Goal: Task Accomplishment & Management: Complete application form

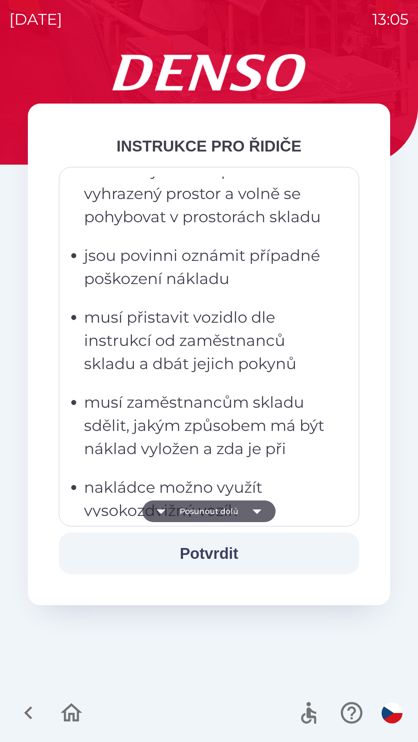
click at [254, 450] on p "musí zaměstnancům skladu sdělit, jakým způsobem má být náklad vyložen a zda je …" at bounding box center [211, 426] width 254 height 70
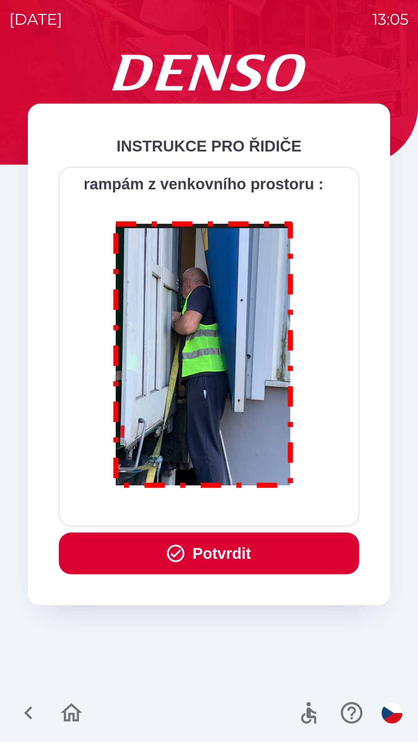
scroll to position [4345, 0]
click at [259, 556] on button "Potvrdit" at bounding box center [209, 554] width 300 height 42
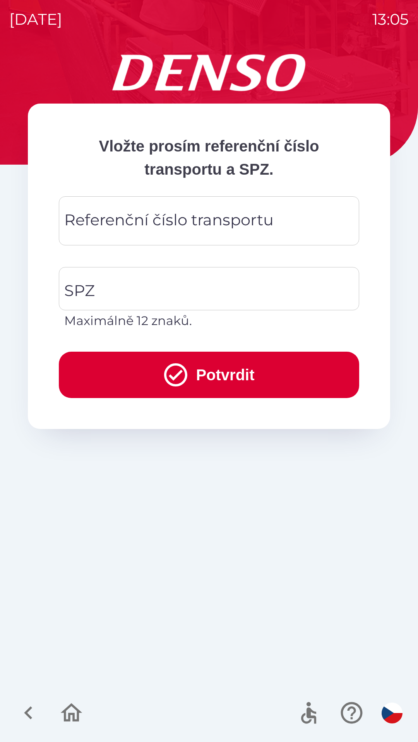
click at [237, 225] on div "Referenční číslo transportu Referenční číslo transportu" at bounding box center [209, 220] width 300 height 49
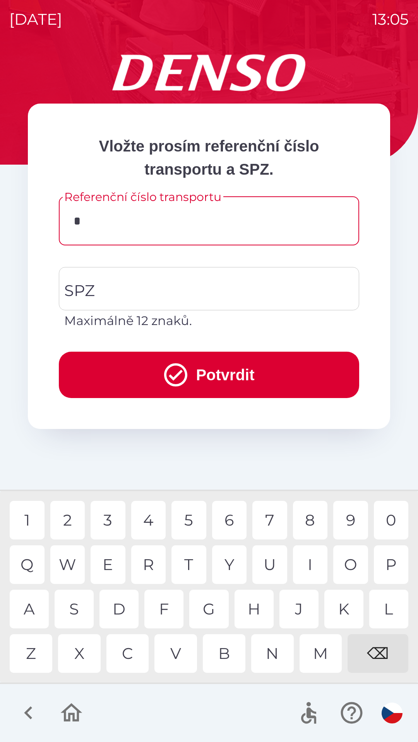
click at [113, 517] on div "3" at bounding box center [107, 520] width 35 height 39
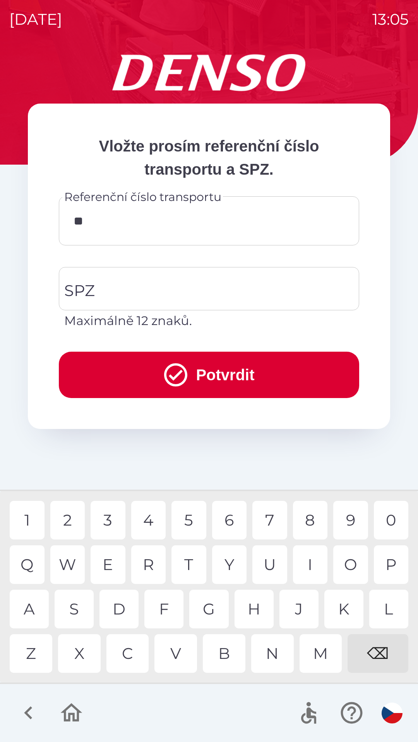
click at [147, 522] on div "4" at bounding box center [148, 520] width 35 height 39
click at [227, 523] on div "6" at bounding box center [229, 520] width 35 height 39
click at [310, 518] on div "8" at bounding box center [310, 520] width 35 height 39
click at [156, 518] on div "4" at bounding box center [148, 520] width 35 height 39
type input "******"
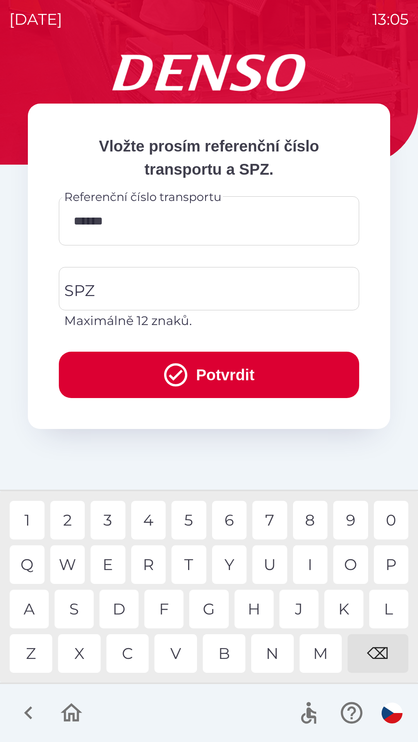
click at [346, 522] on div "9" at bounding box center [350, 520] width 35 height 39
click at [207, 286] on input "SPZ" at bounding box center [202, 289] width 281 height 36
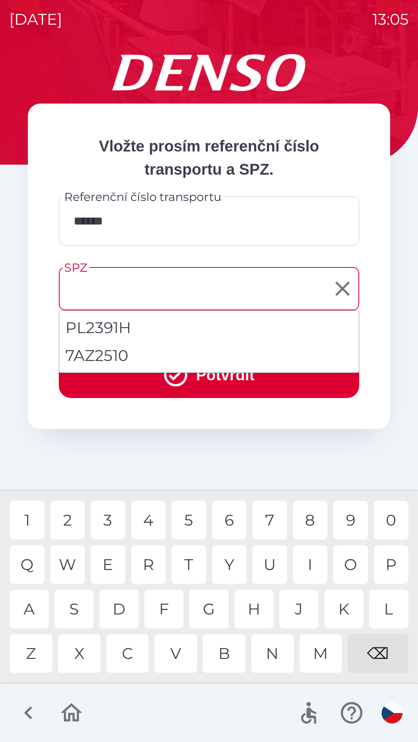
click at [118, 360] on li "7AZ2510" at bounding box center [208, 356] width 299 height 28
type input "*******"
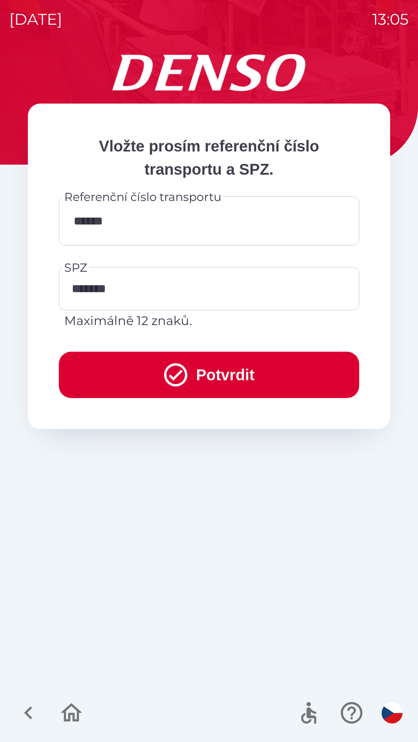
click at [208, 369] on button "Potvrdit" at bounding box center [209, 375] width 300 height 46
